Goal: Information Seeking & Learning: Learn about a topic

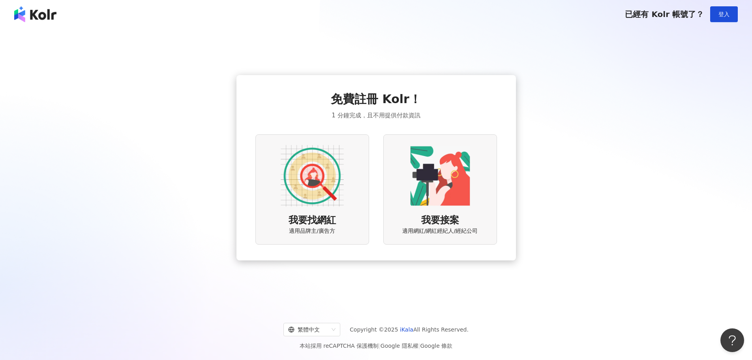
click at [316, 174] on img at bounding box center [312, 175] width 63 height 63
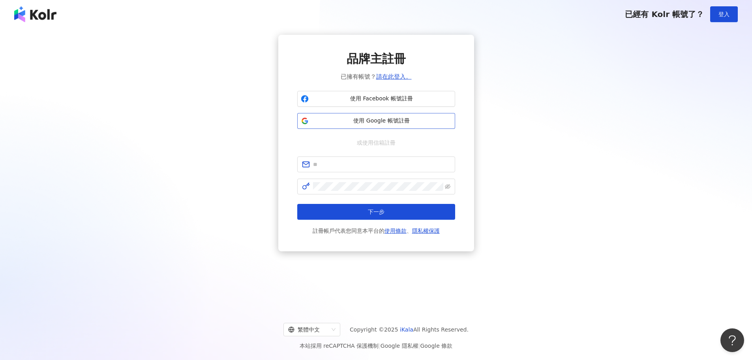
click at [361, 123] on span "使用 Google 帳號註冊" at bounding box center [382, 121] width 140 height 8
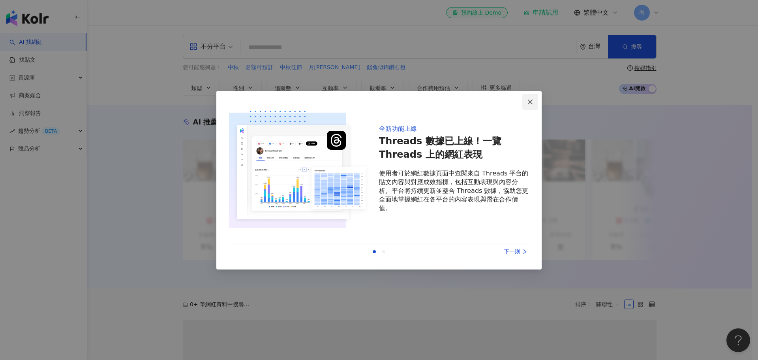
click at [528, 99] on icon "close" at bounding box center [530, 102] width 6 height 6
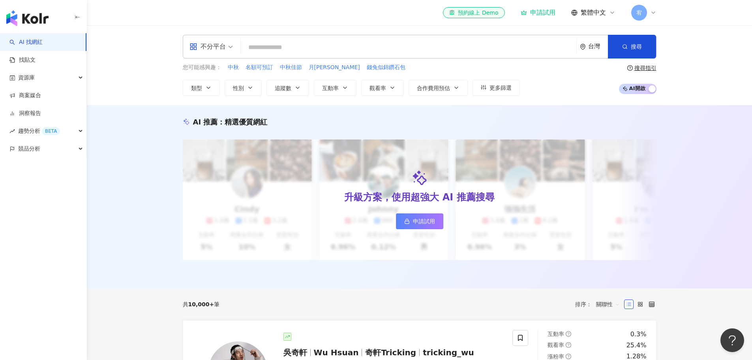
click at [377, 47] on input "search" at bounding box center [408, 47] width 329 height 15
paste input "**********"
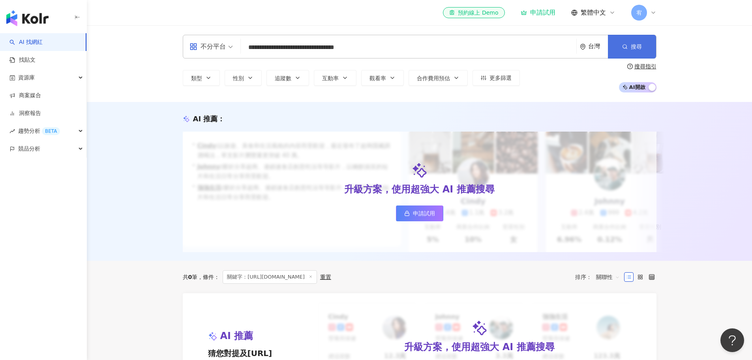
type input "**********"
click at [632, 47] on span "搜尋" at bounding box center [636, 46] width 11 height 6
click at [323, 47] on input "**********" at bounding box center [408, 47] width 329 height 15
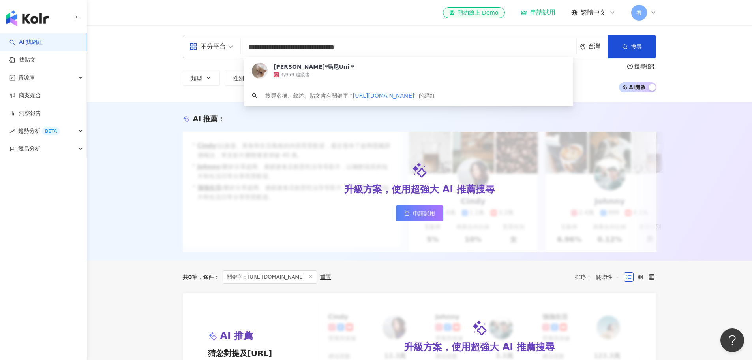
click at [323, 47] on input "**********" at bounding box center [408, 47] width 329 height 15
click at [301, 71] on div "4,959 追蹤者" at bounding box center [295, 74] width 29 height 7
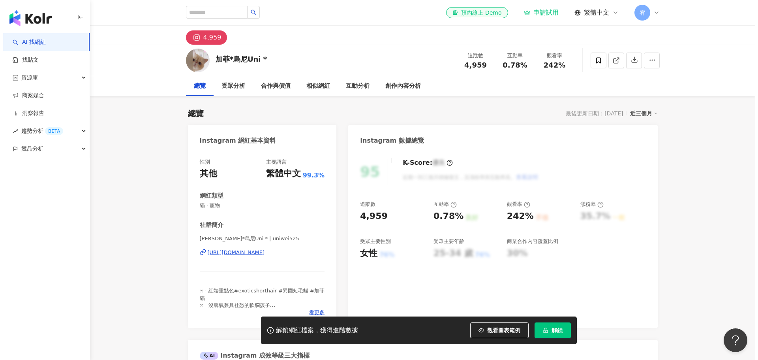
scroll to position [39, 0]
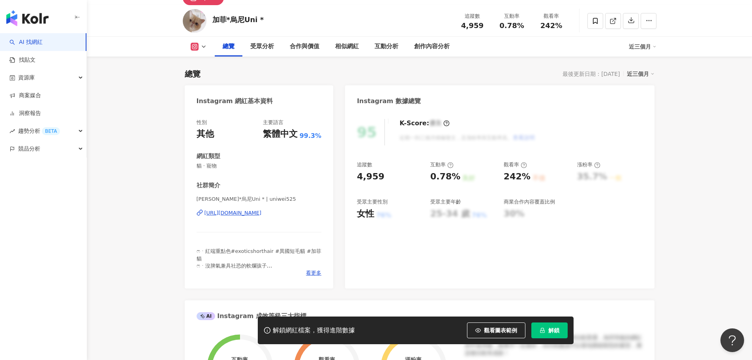
click at [558, 336] on button "解鎖" at bounding box center [549, 330] width 36 height 16
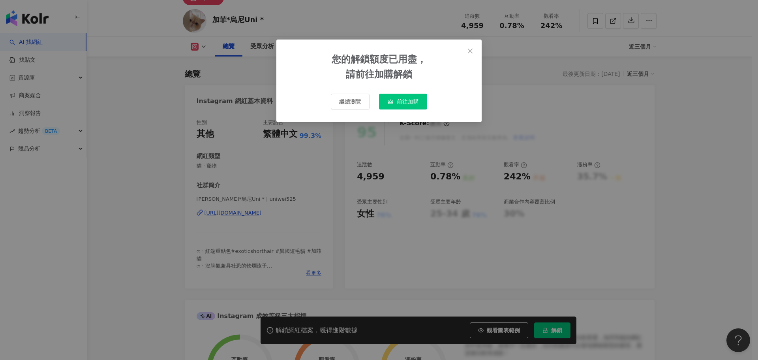
click at [409, 103] on span "前往加購" at bounding box center [408, 101] width 22 height 6
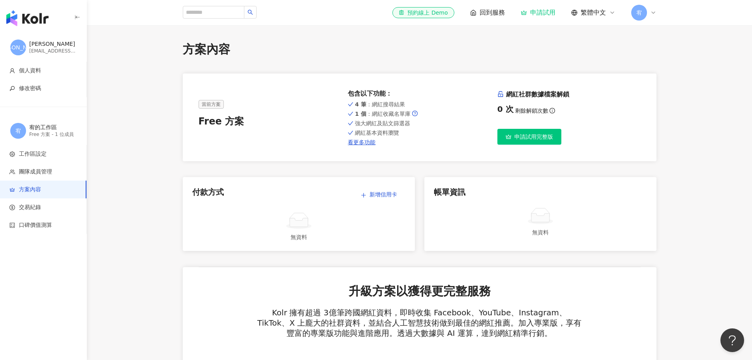
click at [652, 17] on div "宥" at bounding box center [643, 13] width 25 height 16
click at [558, 240] on div "帳單資訊 無資料" at bounding box center [540, 214] width 232 height 74
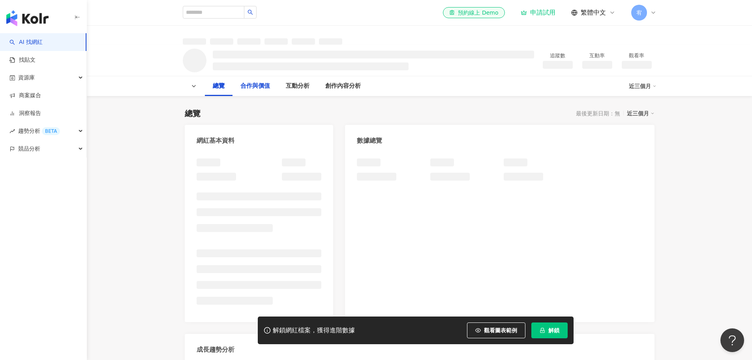
click at [270, 84] on div "合作與價值" at bounding box center [255, 85] width 30 height 9
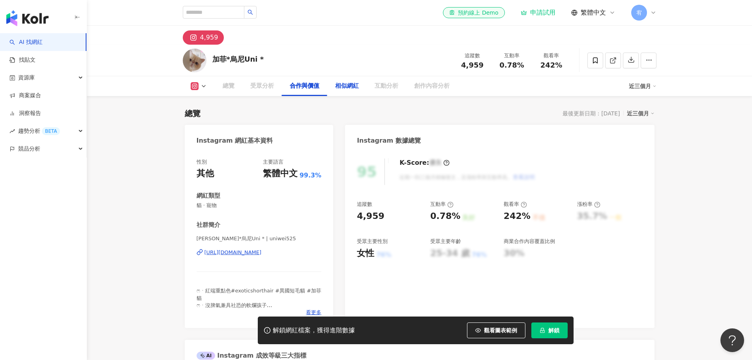
scroll to position [1069, 0]
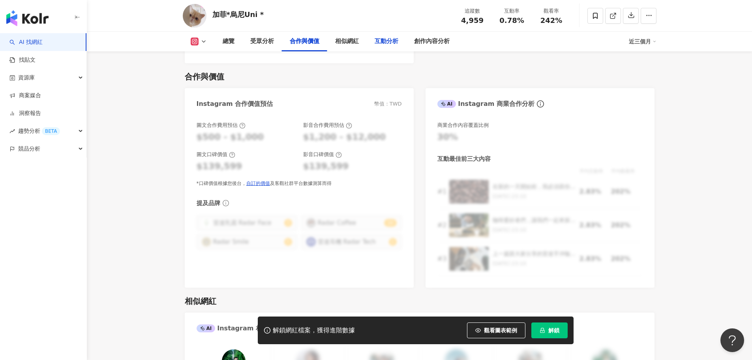
click at [387, 48] on div "互動分析" at bounding box center [386, 42] width 39 height 20
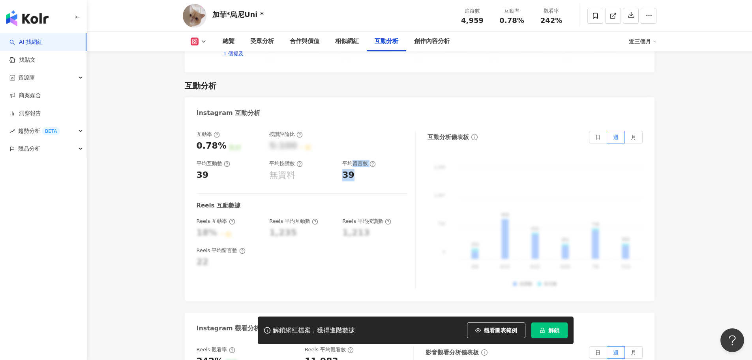
drag, startPoint x: 352, startPoint y: 144, endPoint x: 372, endPoint y: 150, distance: 20.5
click at [372, 160] on div "平均留言數 39" at bounding box center [374, 170] width 65 height 21
click at [372, 169] on div "39" at bounding box center [374, 175] width 65 height 12
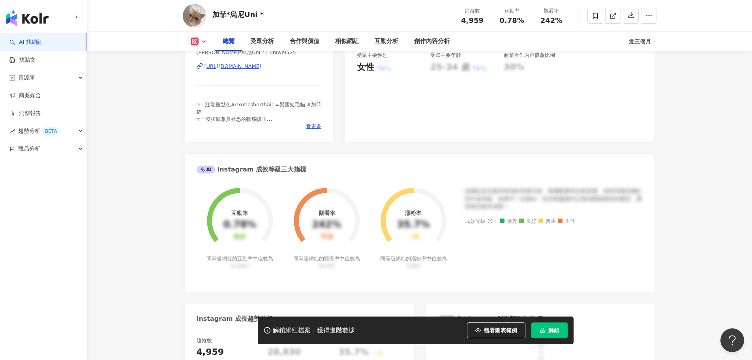
scroll to position [0, 0]
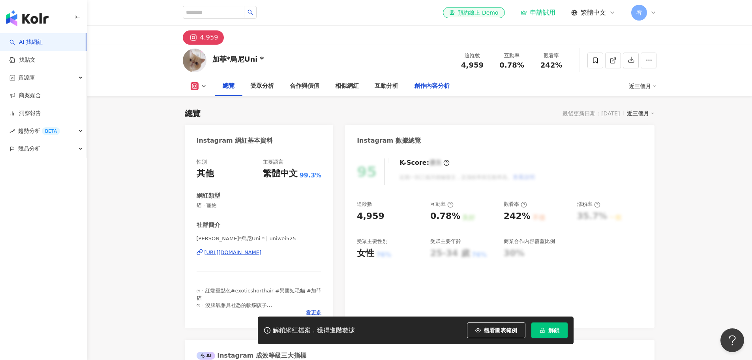
click at [431, 86] on div "創作內容分析" at bounding box center [432, 85] width 36 height 9
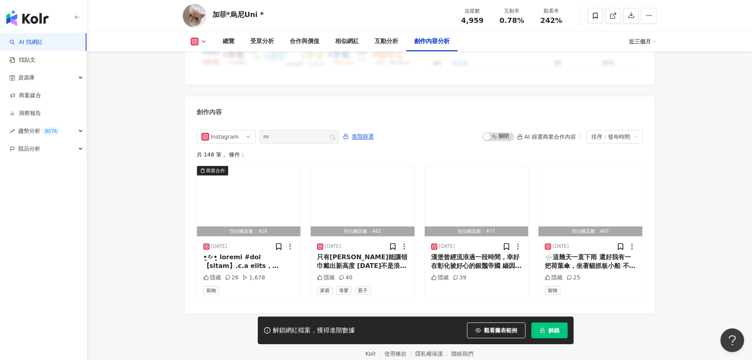
scroll to position [2384, 0]
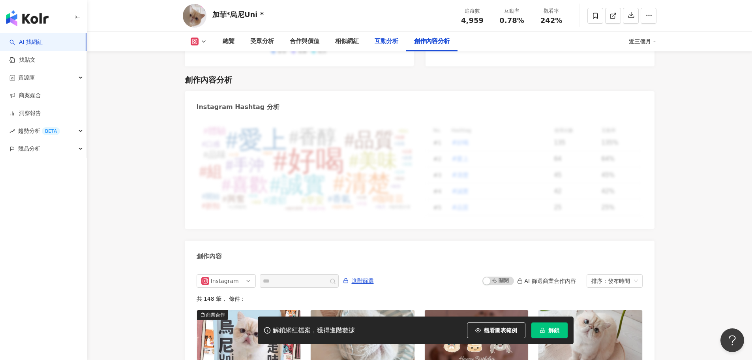
click at [382, 38] on div "互動分析" at bounding box center [387, 41] width 24 height 9
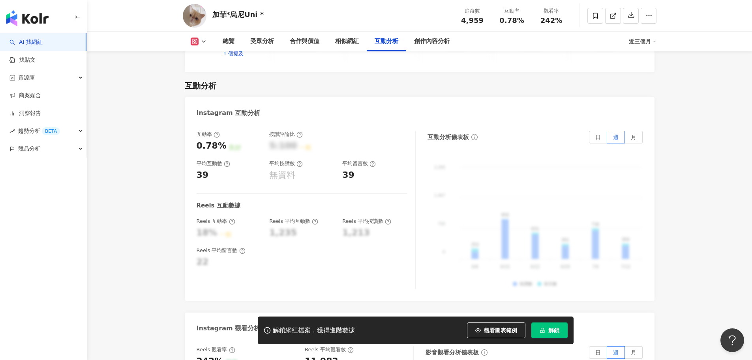
click at [206, 227] on div "18%" at bounding box center [207, 233] width 21 height 12
drag, startPoint x: 342, startPoint y: 44, endPoint x: 332, endPoint y: 3, distance: 42.7
click at [360, 43] on div "相似網紅" at bounding box center [346, 42] width 39 height 20
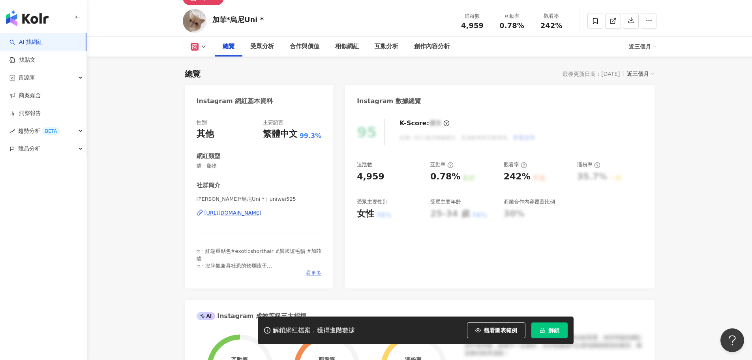
click at [312, 272] on span "看更多" at bounding box center [313, 272] width 15 height 7
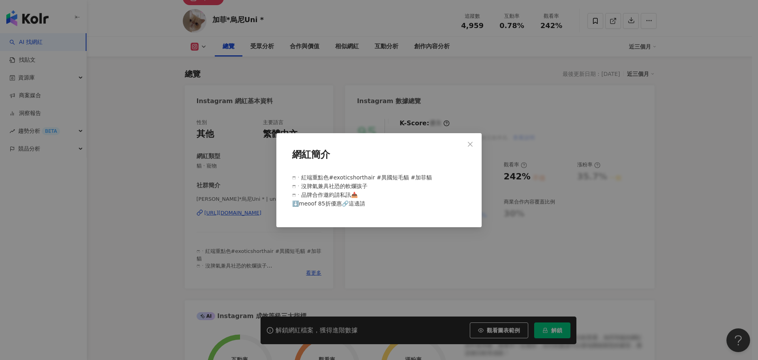
click at [467, 145] on icon "close" at bounding box center [470, 144] width 6 height 6
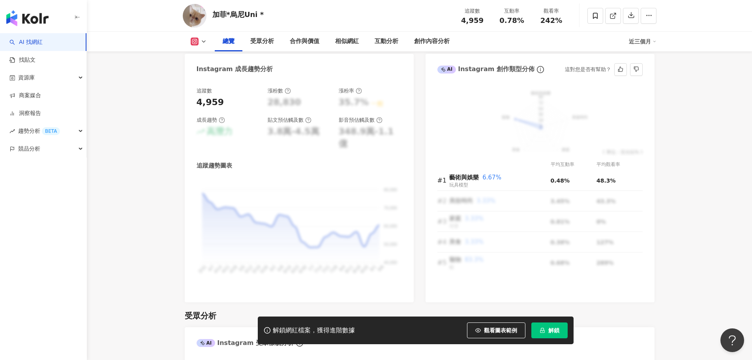
scroll to position [474, 0]
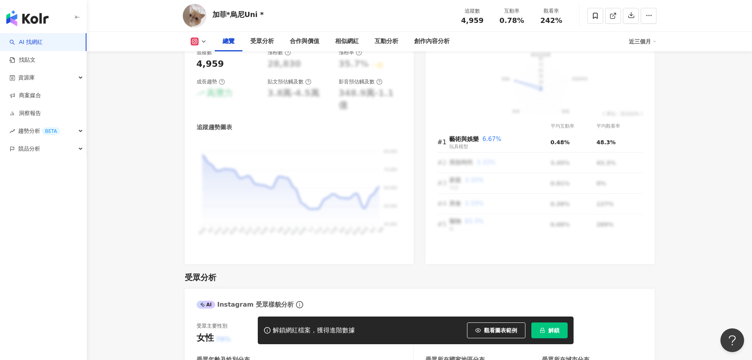
click at [43, 46] on link "AI 找網紅" at bounding box center [25, 42] width 33 height 8
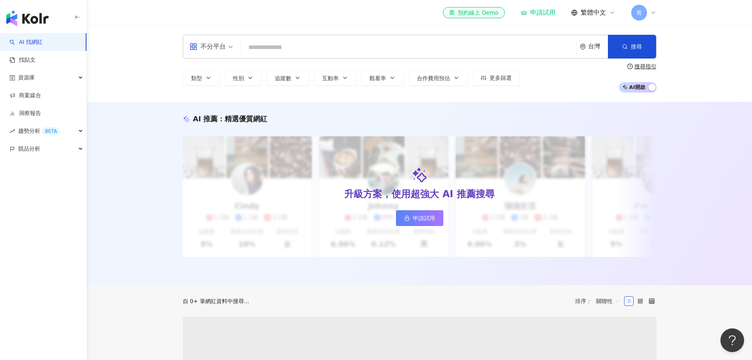
click at [252, 48] on input "search" at bounding box center [408, 47] width 329 height 15
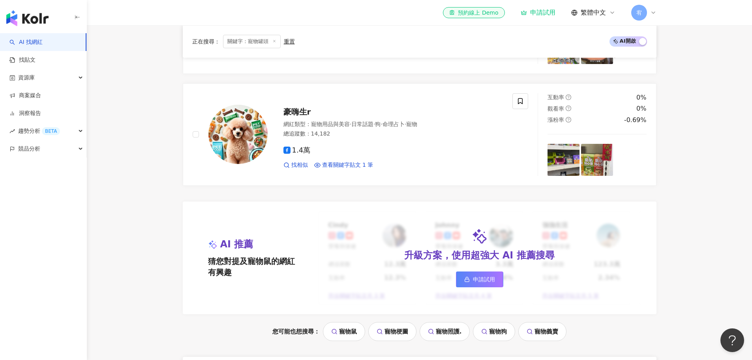
scroll to position [537, 0]
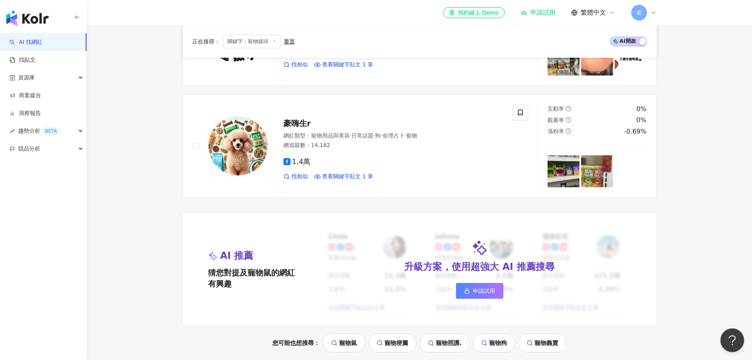
type input "****"
